Goal: Check status

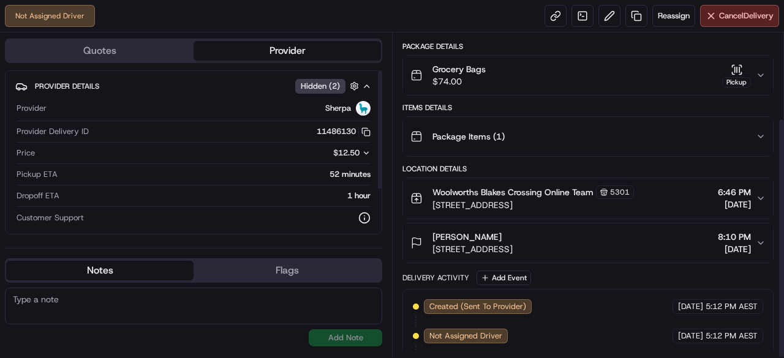
scroll to position [115, 0]
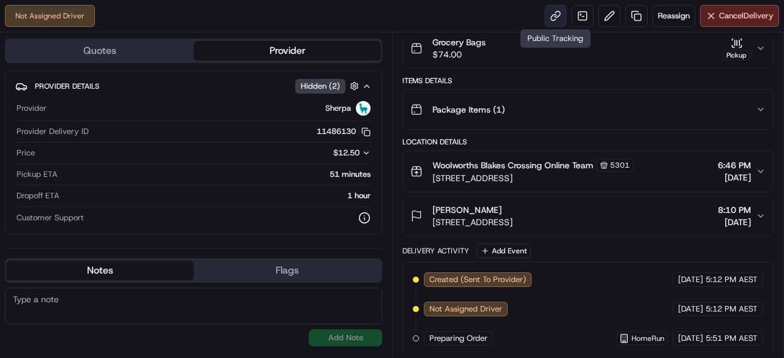
click at [556, 14] on link at bounding box center [556, 16] width 22 height 22
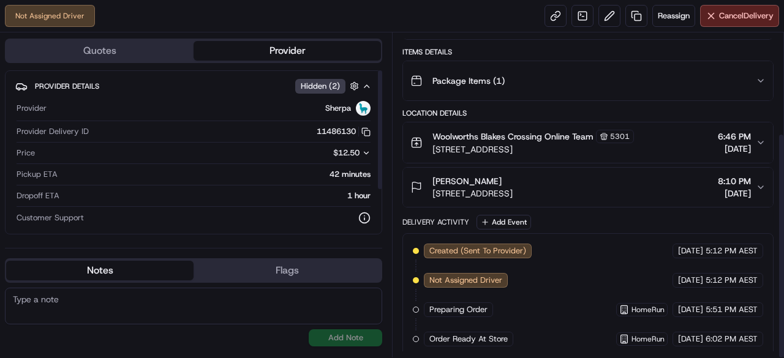
scroll to position [143, 0]
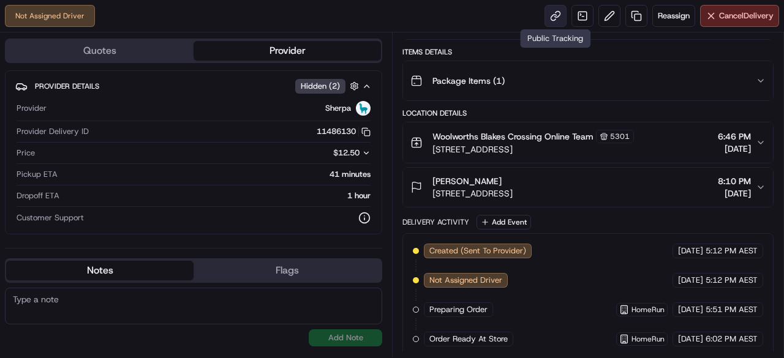
click at [551, 18] on link at bounding box center [556, 16] width 22 height 22
